Goal: Task Accomplishment & Management: Manage account settings

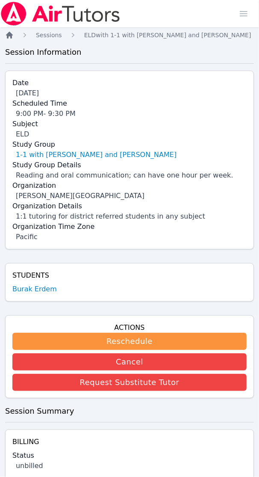
click at [8, 35] on icon "Breadcrumb" at bounding box center [9, 35] width 7 height 7
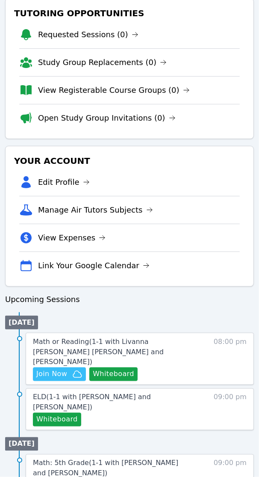
scroll to position [176, 0]
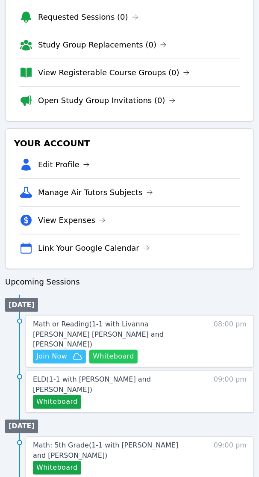
click at [113, 350] on button "Whiteboard" at bounding box center [113, 357] width 48 height 14
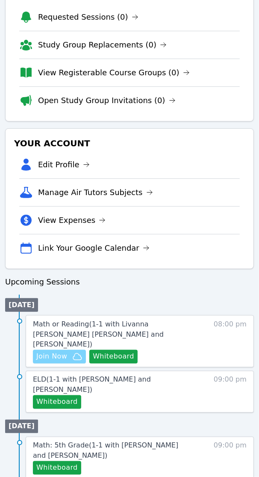
click at [60, 351] on span "Join Now" at bounding box center [51, 356] width 31 height 10
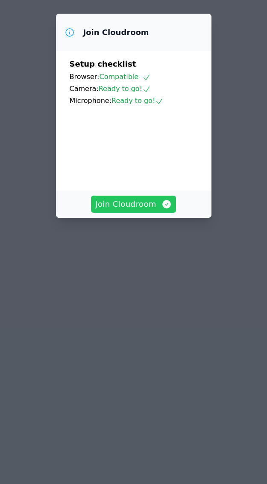
click at [139, 210] on span "Join Cloudroom" at bounding box center [133, 204] width 77 height 12
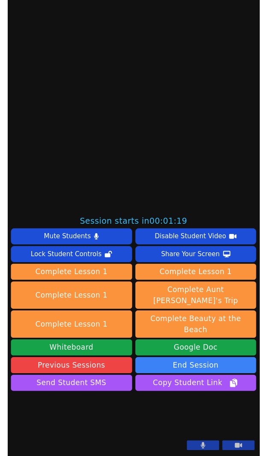
scroll to position [312, 0]
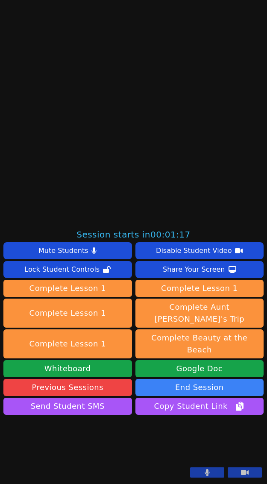
click at [205, 473] on button at bounding box center [207, 473] width 34 height 10
click at [230, 473] on button at bounding box center [245, 473] width 34 height 10
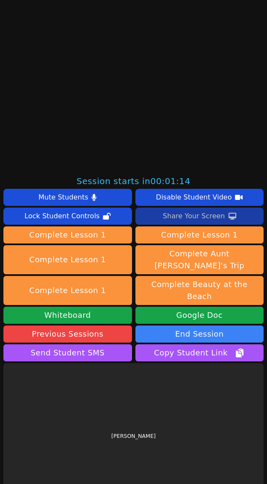
click at [184, 218] on div "Share Your Screen" at bounding box center [194, 216] width 62 height 14
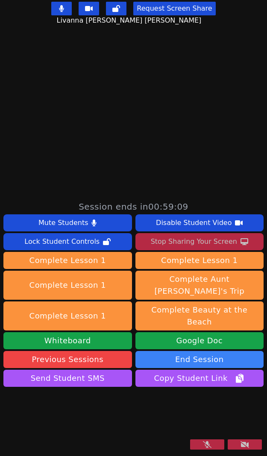
click at [208, 444] on button at bounding box center [207, 445] width 34 height 10
click at [242, 448] on button at bounding box center [245, 445] width 34 height 10
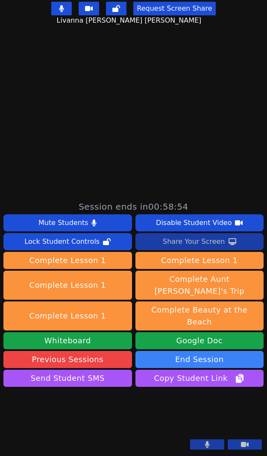
click at [205, 445] on icon at bounding box center [207, 445] width 5 height 7
click at [203, 445] on icon at bounding box center [207, 445] width 9 height 7
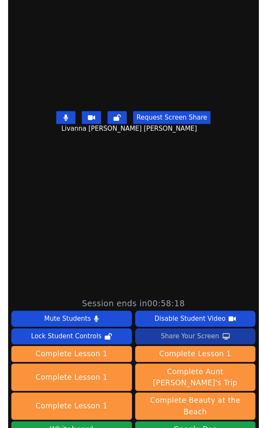
scroll to position [160, 0]
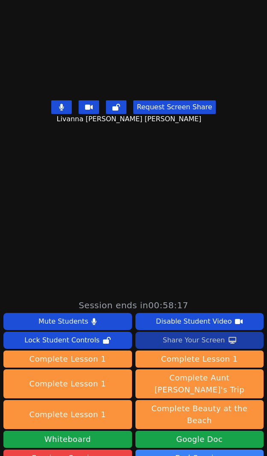
click at [191, 342] on div "Share Your Screen" at bounding box center [194, 341] width 62 height 14
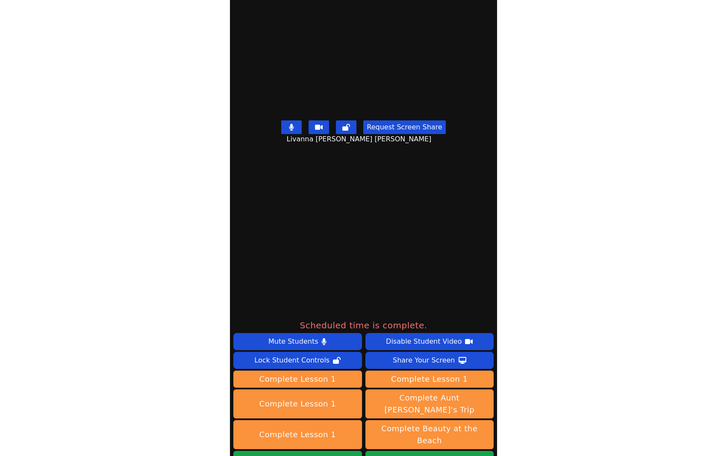
scroll to position [259, 0]
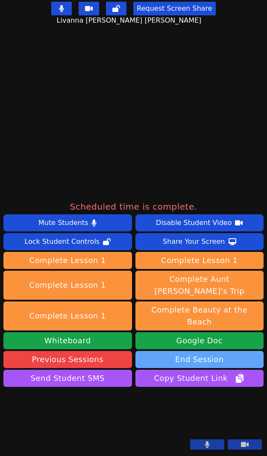
click at [201, 351] on button "End Session" at bounding box center [199, 359] width 129 height 17
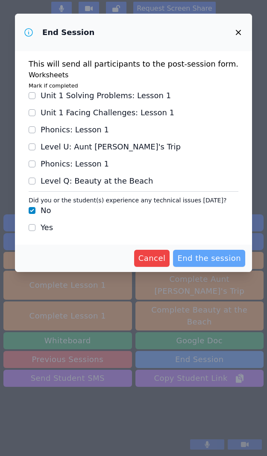
click at [214, 259] on span "End the session" at bounding box center [209, 259] width 64 height 12
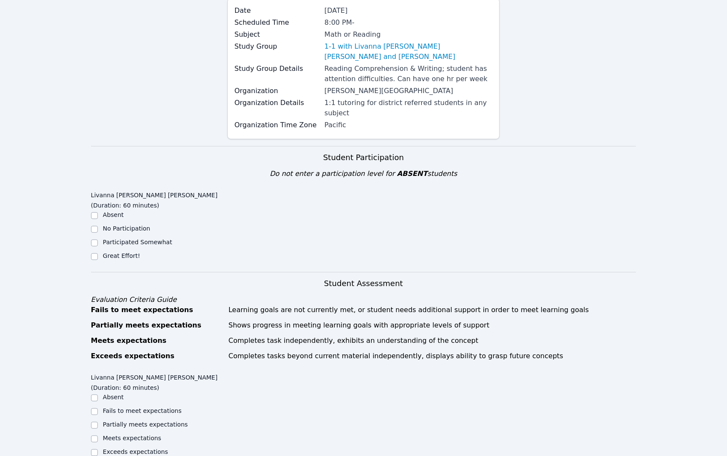
scroll to position [107, 0]
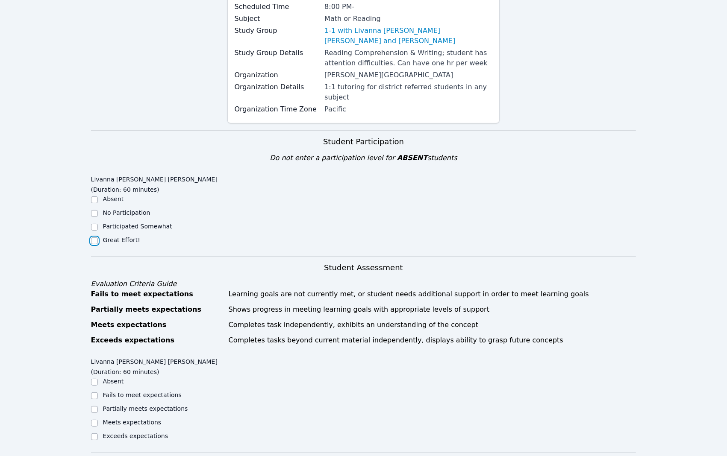
click at [92, 238] on input "Great Effort!" at bounding box center [94, 241] width 7 height 7
checkbox input "true"
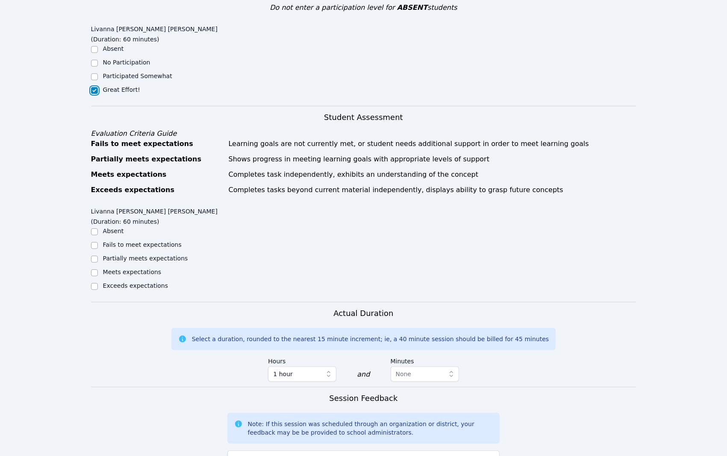
scroll to position [267, 0]
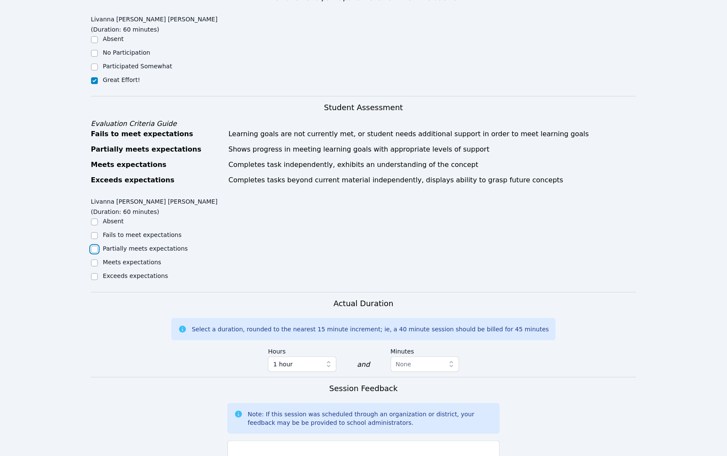
click at [93, 246] on input "Partially meets expectations" at bounding box center [94, 249] width 7 height 7
checkbox input "true"
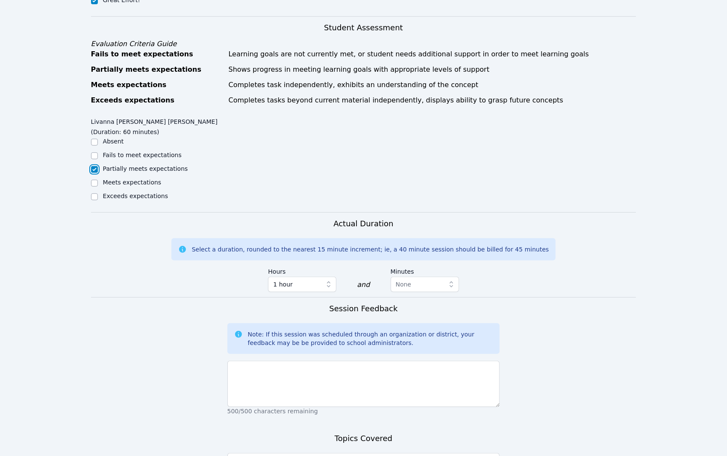
scroll to position [374, 0]
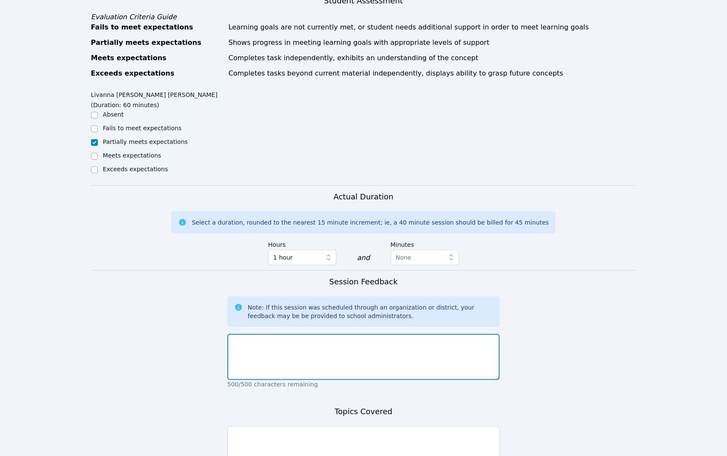
click at [251, 334] on textarea at bounding box center [363, 357] width 273 height 46
paste textarea "Livanna reviewed vocabulary words, played a matching game, and discussed the de…"
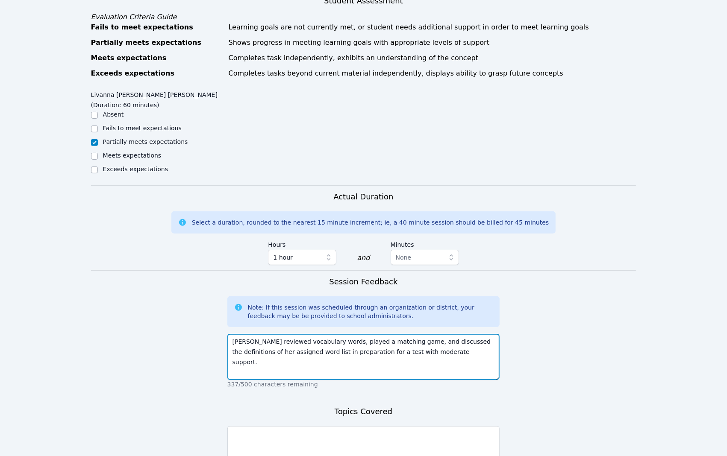
type textarea "Livanna reviewed vocabulary words, played a matching game, and discussed the de…"
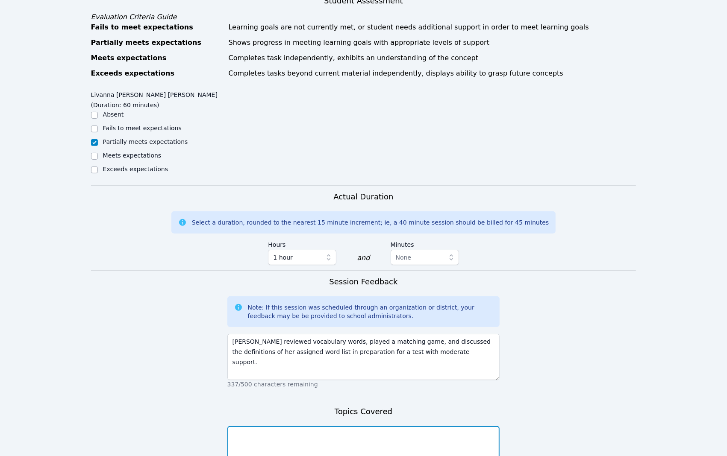
click at [253, 427] on textarea at bounding box center [363, 450] width 273 height 46
paste textarea "Vocabulary words, definitions, pronunciation keys"
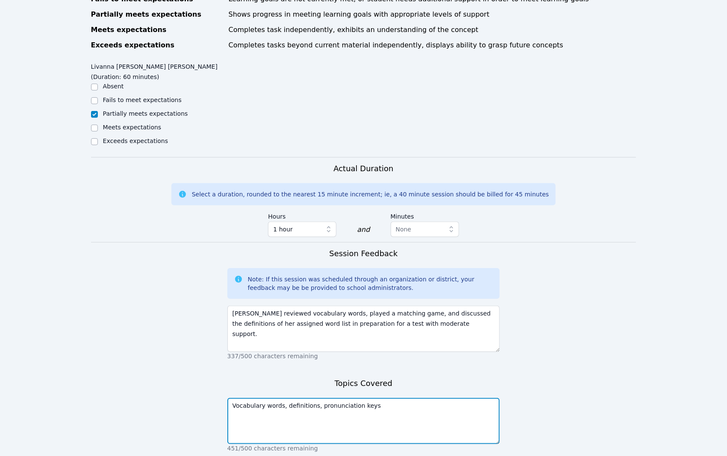
scroll to position [428, 0]
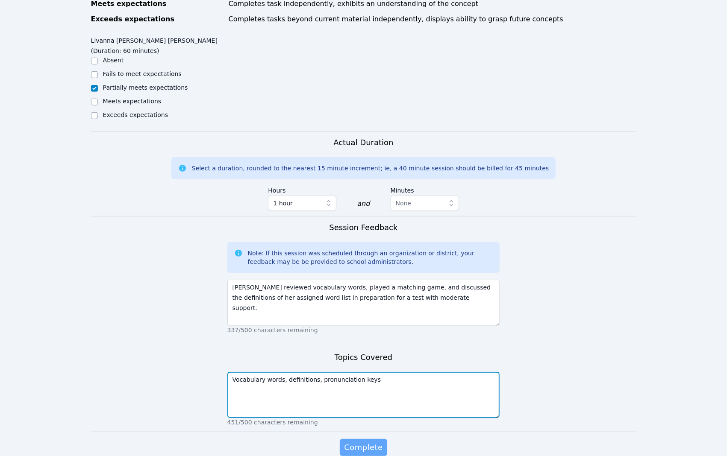
type textarea "Vocabulary words, definitions, pronunciation keys"
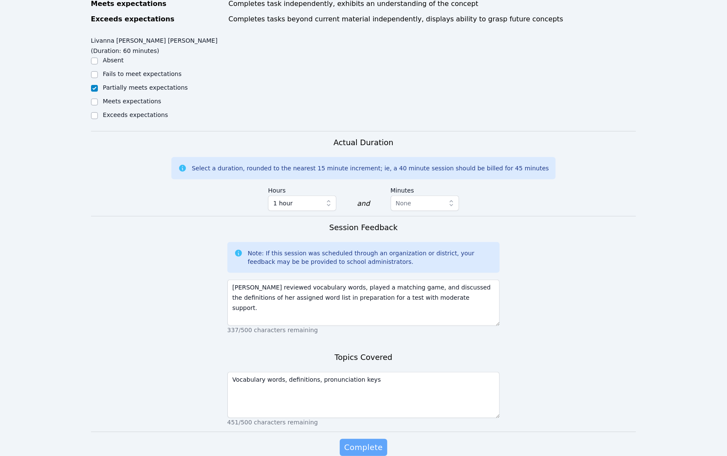
click at [267, 442] on span "Complete" at bounding box center [363, 448] width 38 height 12
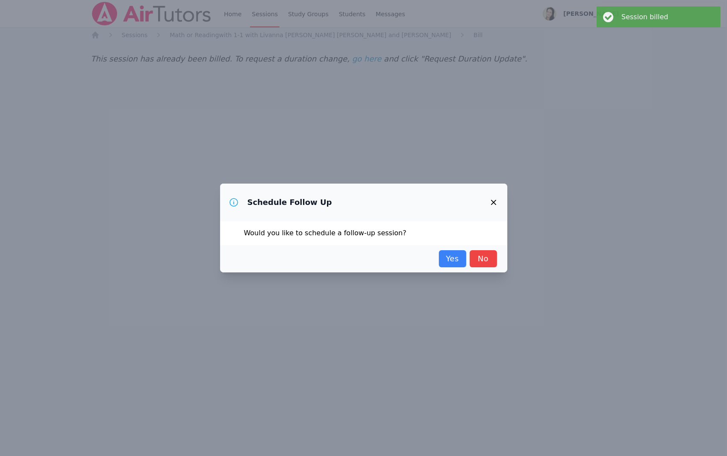
scroll to position [0, 0]
click at [267, 259] on link "Yes" at bounding box center [456, 258] width 27 height 17
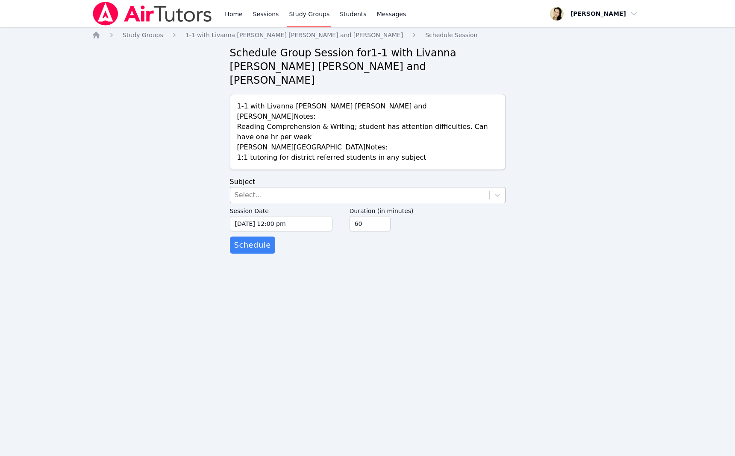
click at [267, 188] on div "Select..." at bounding box center [359, 195] width 259 height 15
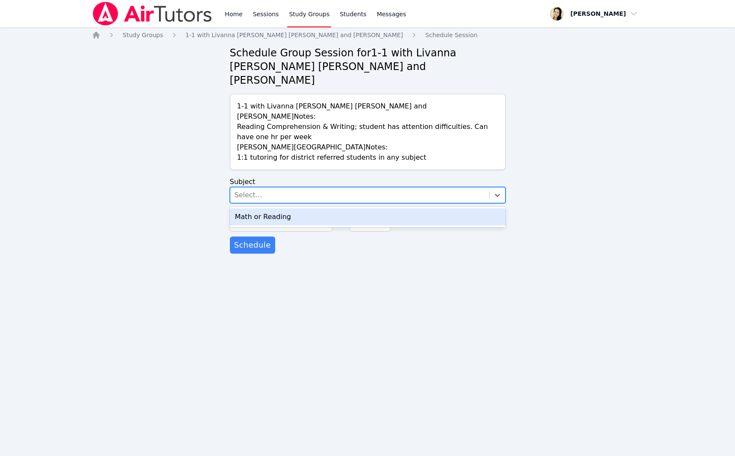
click at [264, 209] on div "Math or Reading" at bounding box center [368, 217] width 276 height 17
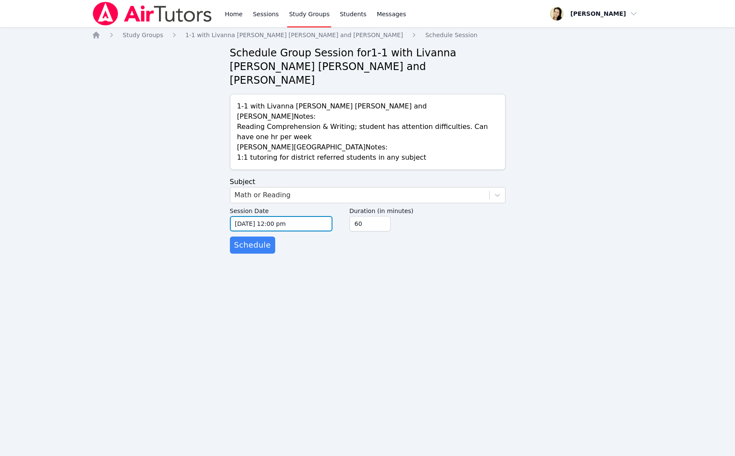
click at [246, 216] on input "[DATE] 12:00 pm" at bounding box center [281, 223] width 103 height 15
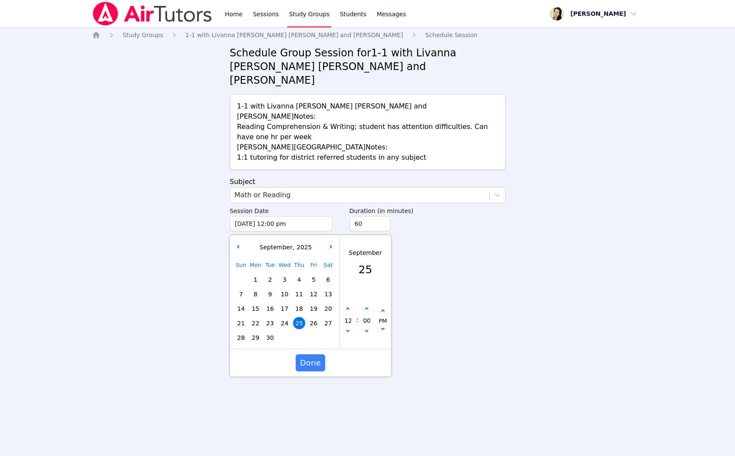
click at [267, 332] on span "30" at bounding box center [270, 338] width 12 height 12
click at [267, 305] on button "button" at bounding box center [348, 309] width 9 height 9
type input "09/30/2025 01:00 pm"
type input "01"
click at [267, 305] on button "button" at bounding box center [348, 309] width 9 height 9
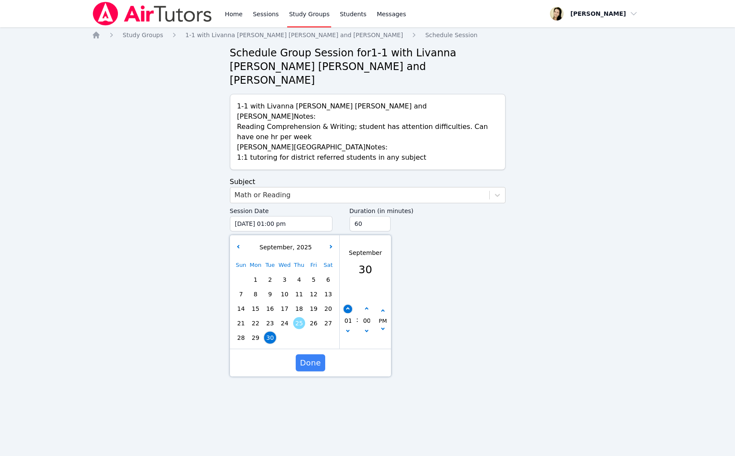
type input "09/30/2025 02:00 pm"
type input "02"
click at [267, 305] on button "button" at bounding box center [348, 309] width 9 height 9
type input "09/30/2025 03:00 pm"
type input "03"
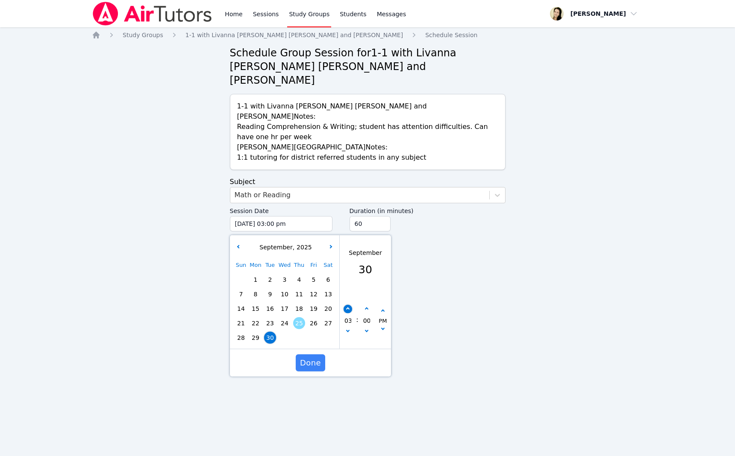
click at [267, 305] on button "button" at bounding box center [348, 309] width 9 height 9
type input "09/30/2025 04:00 pm"
type input "04"
click at [267, 305] on button "button" at bounding box center [348, 309] width 9 height 9
type input "09/30/2025 05:00 pm"
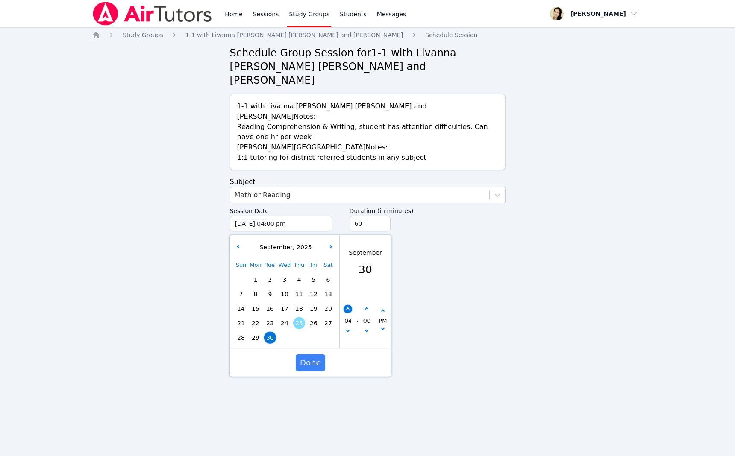
type input "05"
click at [267, 305] on button "button" at bounding box center [348, 309] width 9 height 9
type input "09/30/2025 06:00 pm"
type input "06"
click at [267, 305] on button "button" at bounding box center [348, 309] width 9 height 9
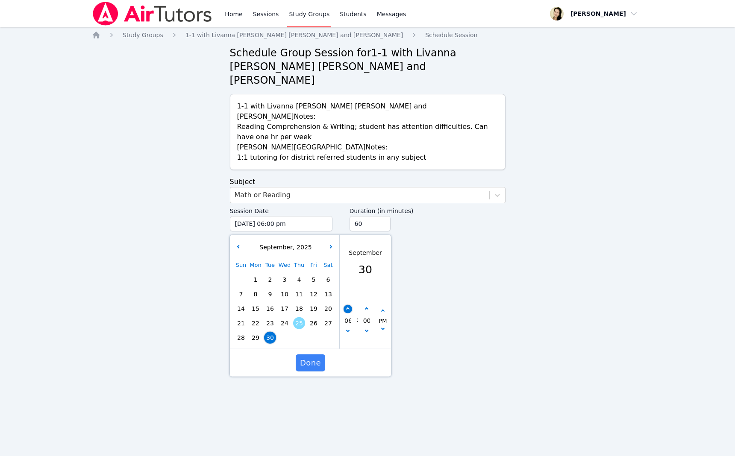
type input "09/30/2025 07:00 pm"
type input "07"
click at [267, 305] on button "button" at bounding box center [348, 309] width 9 height 9
type input "09/30/2025 08:00 pm"
type input "08"
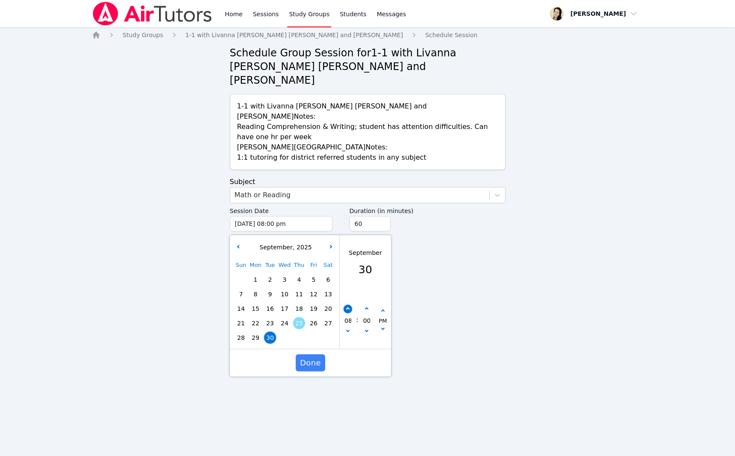
click at [267, 305] on button "button" at bounding box center [348, 309] width 9 height 9
type input "09/30/2025 09:00 pm"
type input "09"
click at [267, 357] on span "Done" at bounding box center [310, 363] width 21 height 12
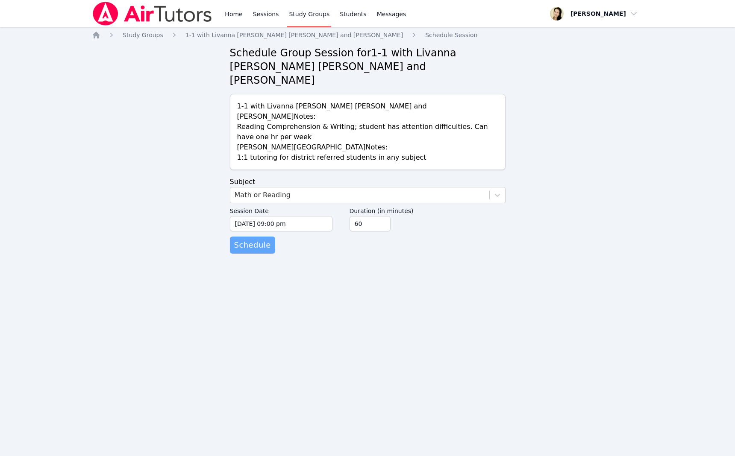
click at [256, 239] on span "Schedule" at bounding box center [252, 245] width 37 height 12
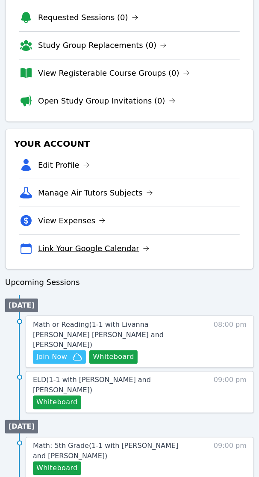
scroll to position [176, 0]
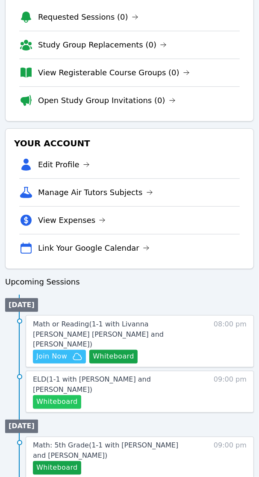
click at [47, 395] on button "Whiteboard" at bounding box center [57, 402] width 48 height 14
click at [63, 395] on button "Whiteboard" at bounding box center [57, 402] width 48 height 14
click at [116, 375] on span "ELD ( 1-1 with Burak Erdem and Shelly Fisher )" at bounding box center [92, 384] width 118 height 18
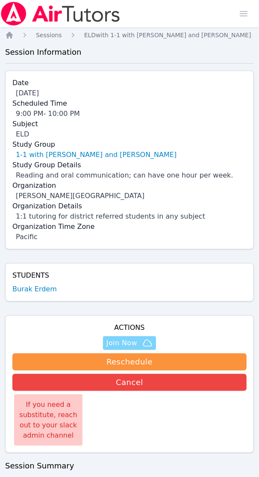
click at [128, 340] on span "Join Now" at bounding box center [121, 343] width 31 height 10
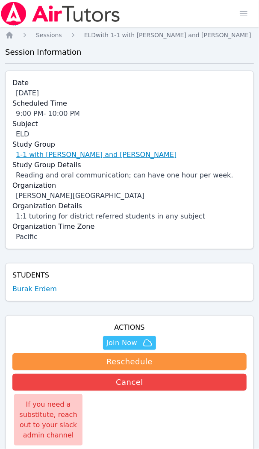
click at [88, 157] on link "1-1 with Burak Erdem and Shelly Fisher" at bounding box center [96, 155] width 161 height 10
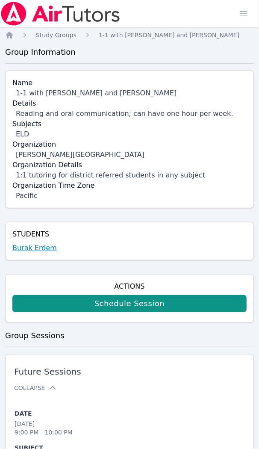
click at [27, 249] on link "Burak Erdem" at bounding box center [34, 248] width 44 height 10
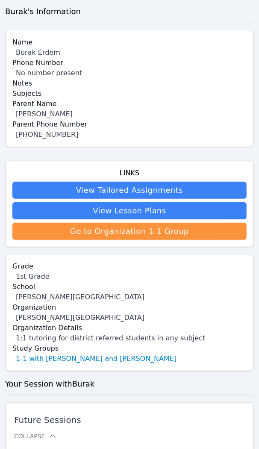
scroll to position [160, 0]
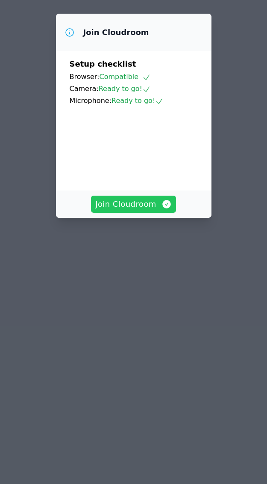
click at [137, 210] on span "Join Cloudroom" at bounding box center [133, 204] width 77 height 12
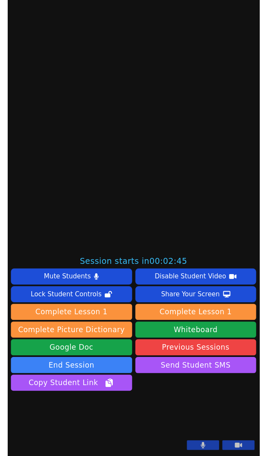
scroll to position [294, 0]
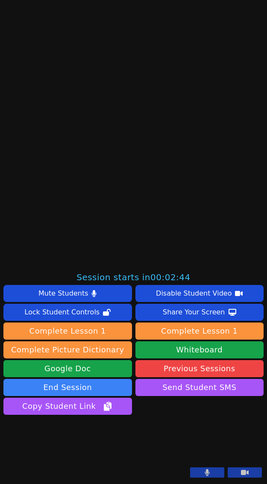
click at [206, 471] on button at bounding box center [207, 473] width 34 height 10
click at [241, 475] on icon at bounding box center [245, 472] width 8 height 5
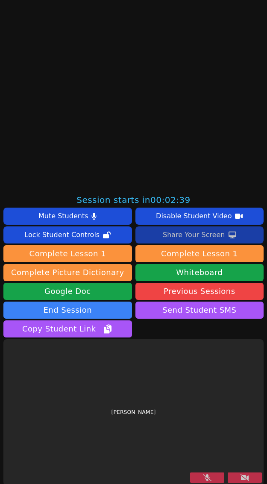
click at [195, 235] on div "Share Your Screen" at bounding box center [194, 235] width 62 height 14
click at [171, 234] on div "Share Your Screen" at bounding box center [194, 235] width 62 height 14
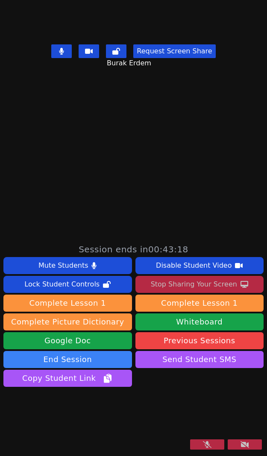
click at [203, 445] on icon at bounding box center [207, 445] width 9 height 7
click at [241, 447] on icon at bounding box center [245, 445] width 9 height 7
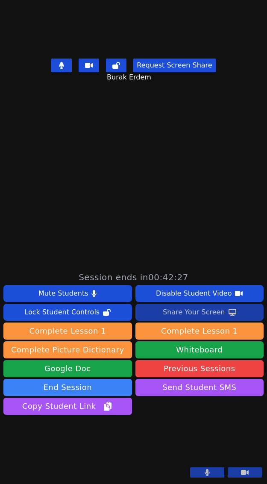
click at [184, 306] on div "Share Your Screen" at bounding box center [194, 313] width 62 height 14
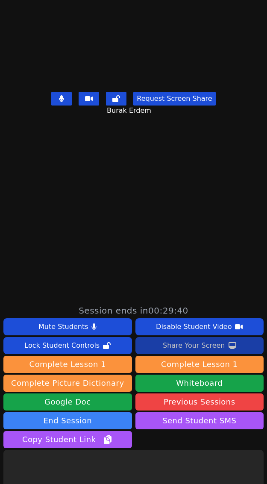
scroll to position [214, 0]
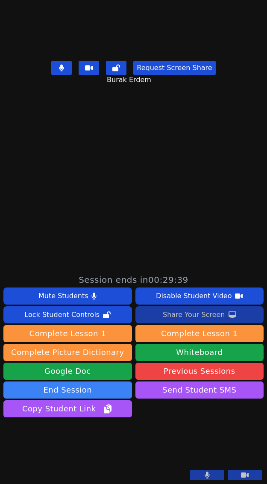
click at [192, 306] on button "Share Your Screen" at bounding box center [199, 314] width 129 height 17
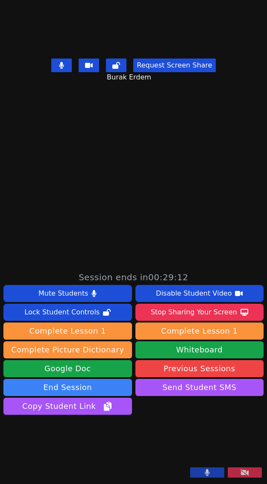
scroll to position [267, 0]
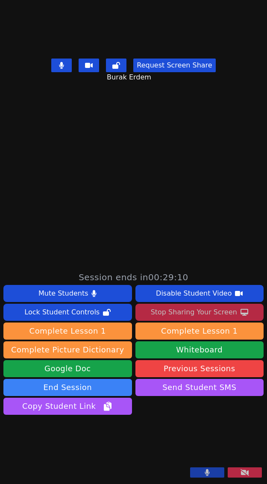
click at [190, 306] on div "Stop Sharing Your Screen" at bounding box center [194, 313] width 86 height 14
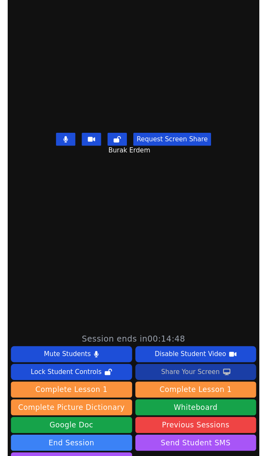
scroll to position [160, 0]
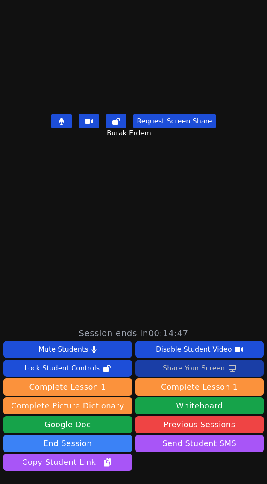
click at [165, 369] on div "Share Your Screen" at bounding box center [194, 369] width 62 height 14
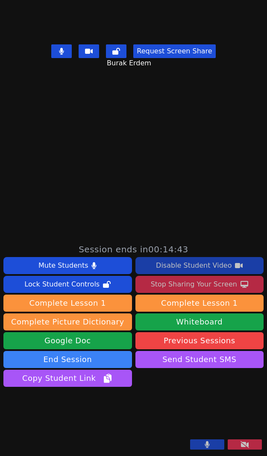
scroll to position [294, 0]
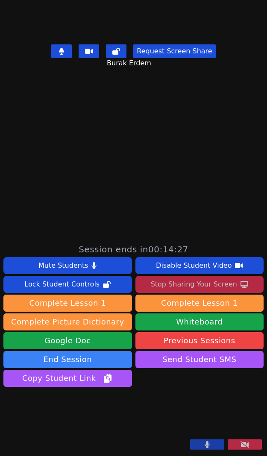
drag, startPoint x: 182, startPoint y: 355, endPoint x: 219, endPoint y: 142, distance: 216.1
drag, startPoint x: 219, startPoint y: 142, endPoint x: 212, endPoint y: 119, distance: 24.4
click at [212, 119] on main "Burak Erdem Request Screen Share Burak Erdem" at bounding box center [133, 12] width 267 height 456
click at [176, 278] on div "Stop Sharing Your Screen" at bounding box center [194, 285] width 86 height 14
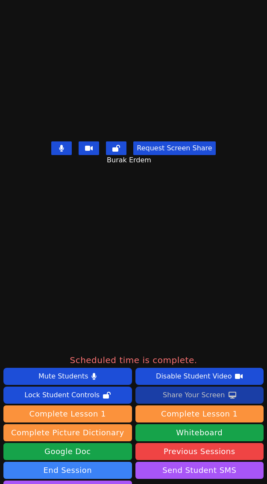
scroll to position [168, 0]
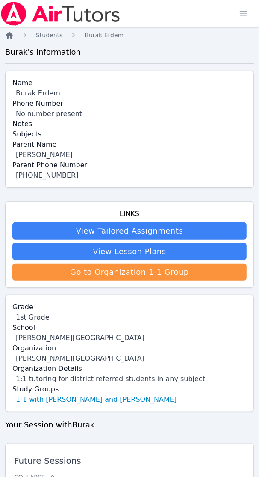
click at [9, 35] on icon "Breadcrumb" at bounding box center [9, 35] width 7 height 7
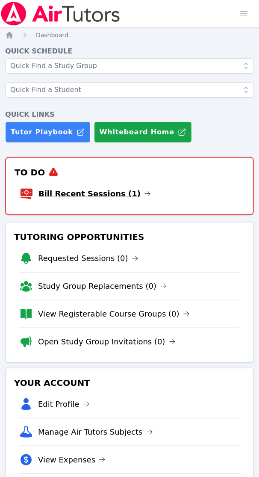
click at [61, 197] on link "Bill Recent Sessions (1)" at bounding box center [94, 194] width 112 height 12
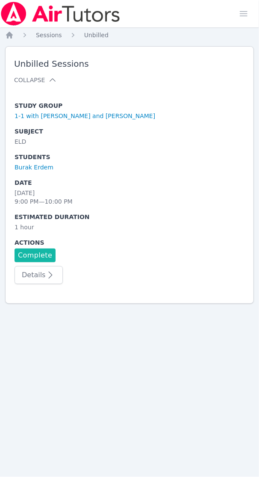
click at [52, 251] on link "Complete" at bounding box center [35, 255] width 41 height 14
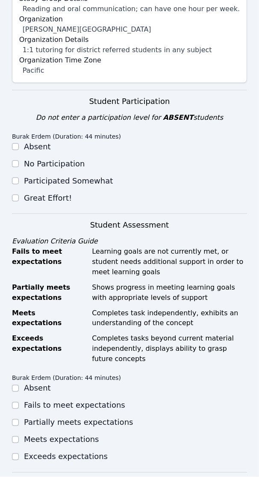
scroll to position [214, 0]
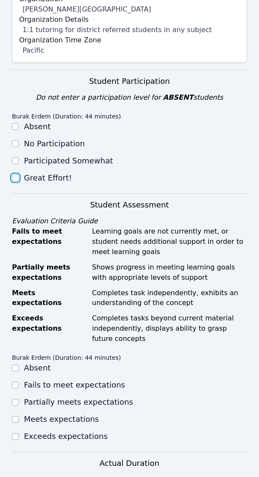
click at [15, 174] on input "Great Effort!" at bounding box center [15, 177] width 7 height 7
checkbox input "true"
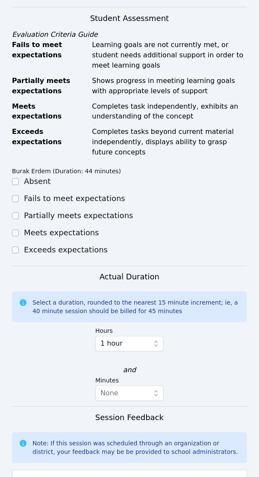
scroll to position [427, 0]
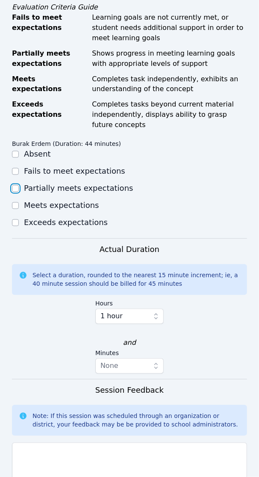
click at [15, 185] on input "Partially meets expectations" at bounding box center [15, 188] width 7 height 7
checkbox input "true"
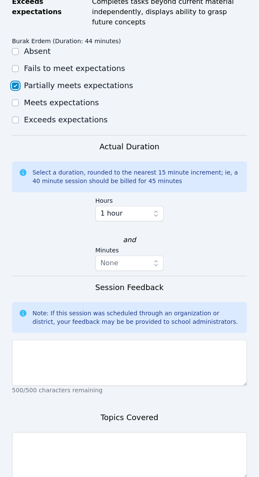
scroll to position [579, 0]
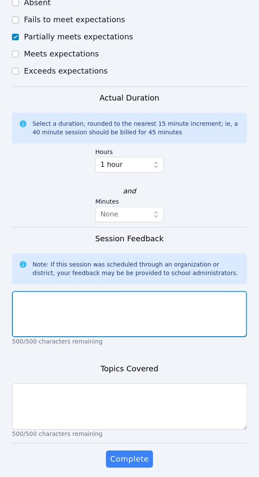
click at [56, 291] on textarea at bounding box center [129, 314] width 235 height 46
click at [84, 294] on textarea at bounding box center [129, 314] width 235 height 46
paste textarea "Burak warmed up with a preview of the board and practiced using the pen on and …"
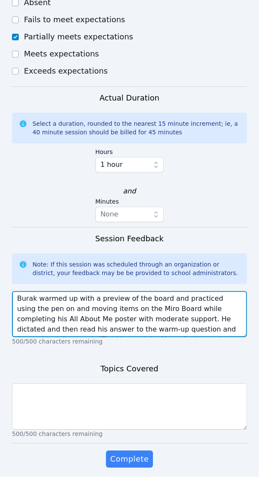
scroll to position [7, 0]
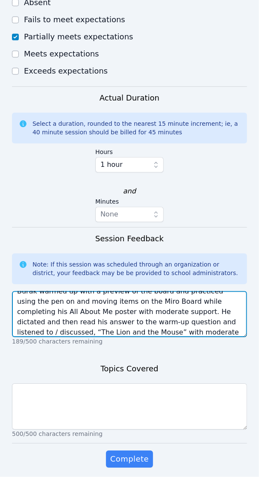
type textarea "Burak warmed up with a preview of the board and practiced using the pen on and …"
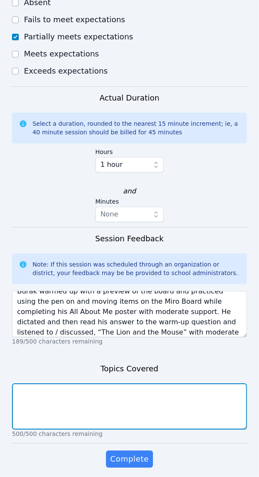
click at [28, 389] on textarea at bounding box center [129, 406] width 235 height 46
paste textarea "All About Me, Miro Board tool practice, board preview, listening skills, compre…"
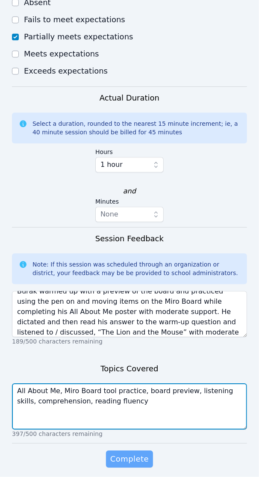
type textarea "All About Me, Miro Board tool practice, board preview, listening skills, compre…"
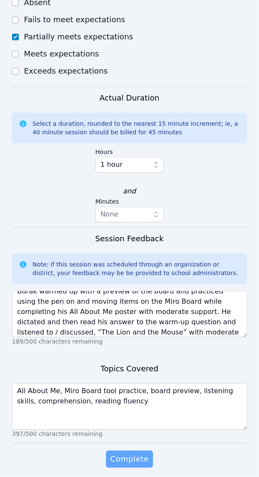
click at [133, 453] on span "Complete" at bounding box center [129, 459] width 38 height 12
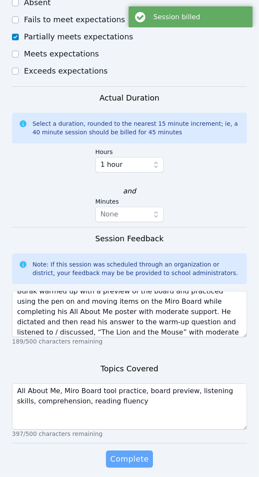
scroll to position [0, 0]
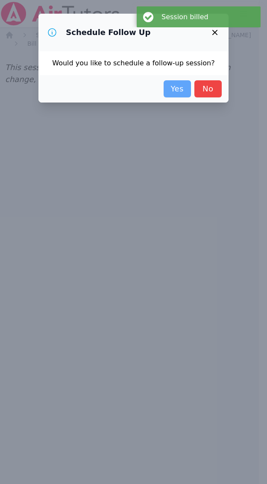
click at [172, 85] on link "Yes" at bounding box center [177, 88] width 27 height 17
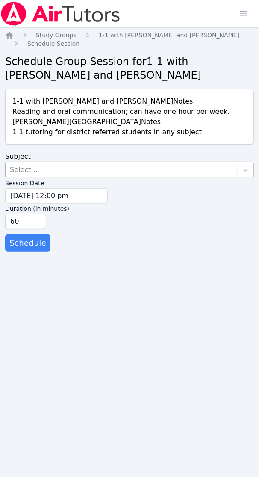
click at [15, 169] on div "Select..." at bounding box center [24, 170] width 28 height 10
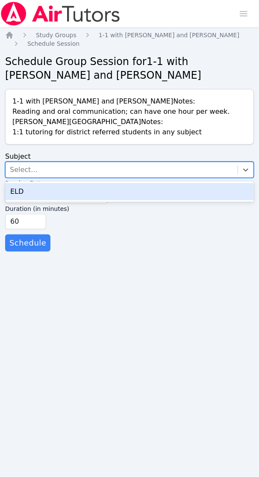
click at [42, 195] on div "ELD" at bounding box center [129, 191] width 249 height 17
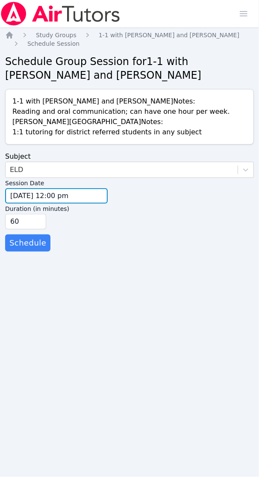
click at [44, 196] on input "[DATE] 12:00 pm" at bounding box center [56, 195] width 103 height 15
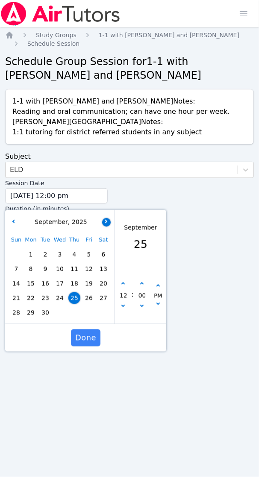
click at [106, 222] on icon "button" at bounding box center [105, 220] width 3 height 3
click at [58, 252] on span "1" at bounding box center [60, 254] width 12 height 12
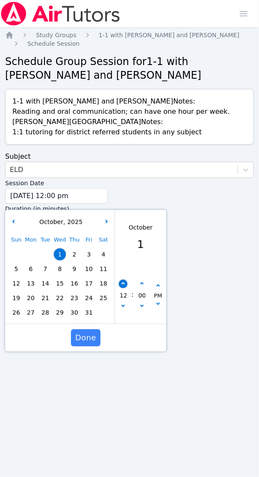
click at [120, 283] on button "button" at bounding box center [123, 284] width 9 height 9
type input "[DATE] 01:00 pm"
type input "01"
click at [120, 283] on button "button" at bounding box center [123, 284] width 9 height 9
type input "[DATE] 02:00 pm"
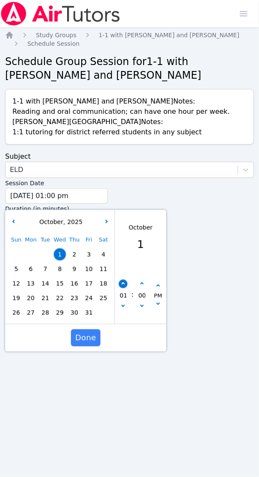
type input "02"
click at [120, 283] on button "button" at bounding box center [123, 284] width 9 height 9
type input "[DATE] 03:00 pm"
type input "03"
click at [120, 283] on button "button" at bounding box center [123, 284] width 9 height 9
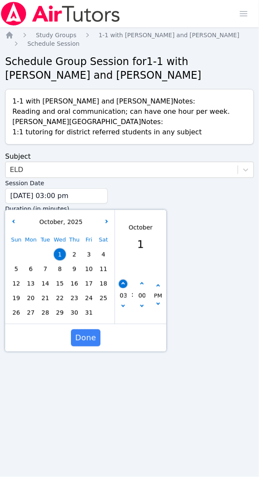
type input "[DATE] 04:00 pm"
type input "04"
click at [124, 283] on icon "button" at bounding box center [122, 283] width 3 height 3
type input "[DATE] 05:00 pm"
type input "05"
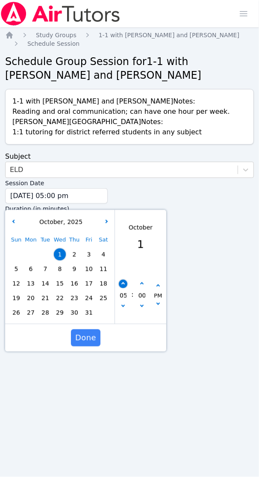
click at [124, 283] on icon "button" at bounding box center [122, 283] width 3 height 3
type input "[DATE] 06:00 pm"
type input "06"
click at [124, 283] on icon "button" at bounding box center [122, 283] width 3 height 3
type input "[DATE] 07:00 pm"
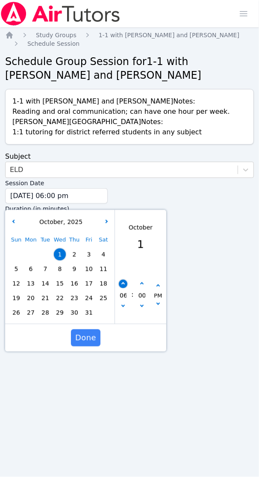
type input "07"
click at [124, 283] on icon "button" at bounding box center [122, 283] width 3 height 3
type input "[DATE] 08:00 pm"
type input "08"
click at [124, 283] on icon "button" at bounding box center [122, 283] width 3 height 3
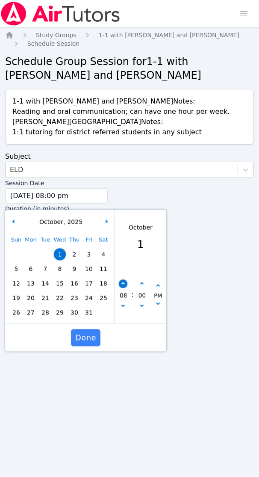
type input "[DATE] 09:00 pm"
type input "09"
click at [84, 335] on span "Done" at bounding box center [85, 338] width 21 height 12
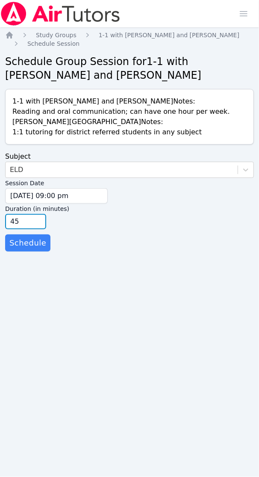
click at [40, 222] on input "45" at bounding box center [25, 221] width 41 height 15
type input "30"
click at [40, 222] on input "30" at bounding box center [25, 221] width 41 height 15
click at [32, 245] on span "Schedule" at bounding box center [27, 243] width 37 height 12
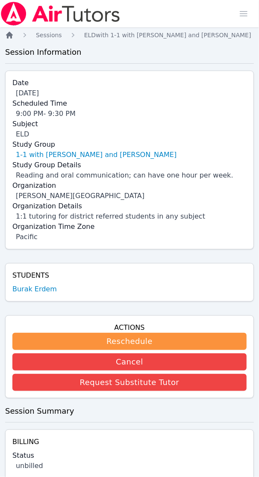
click at [9, 35] on icon "Breadcrumb" at bounding box center [9, 35] width 7 height 7
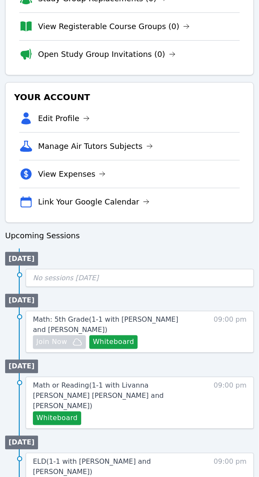
scroll to position [225, 0]
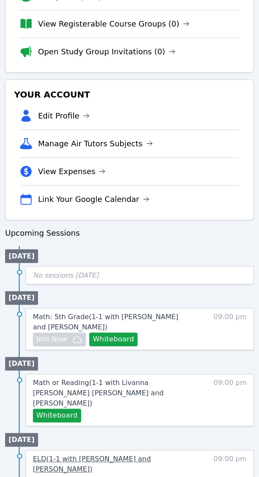
click at [97, 455] on span "ELD ( 1-1 with [PERSON_NAME] and [PERSON_NAME] )" at bounding box center [92, 464] width 118 height 18
